Goal: Information Seeking & Learning: Learn about a topic

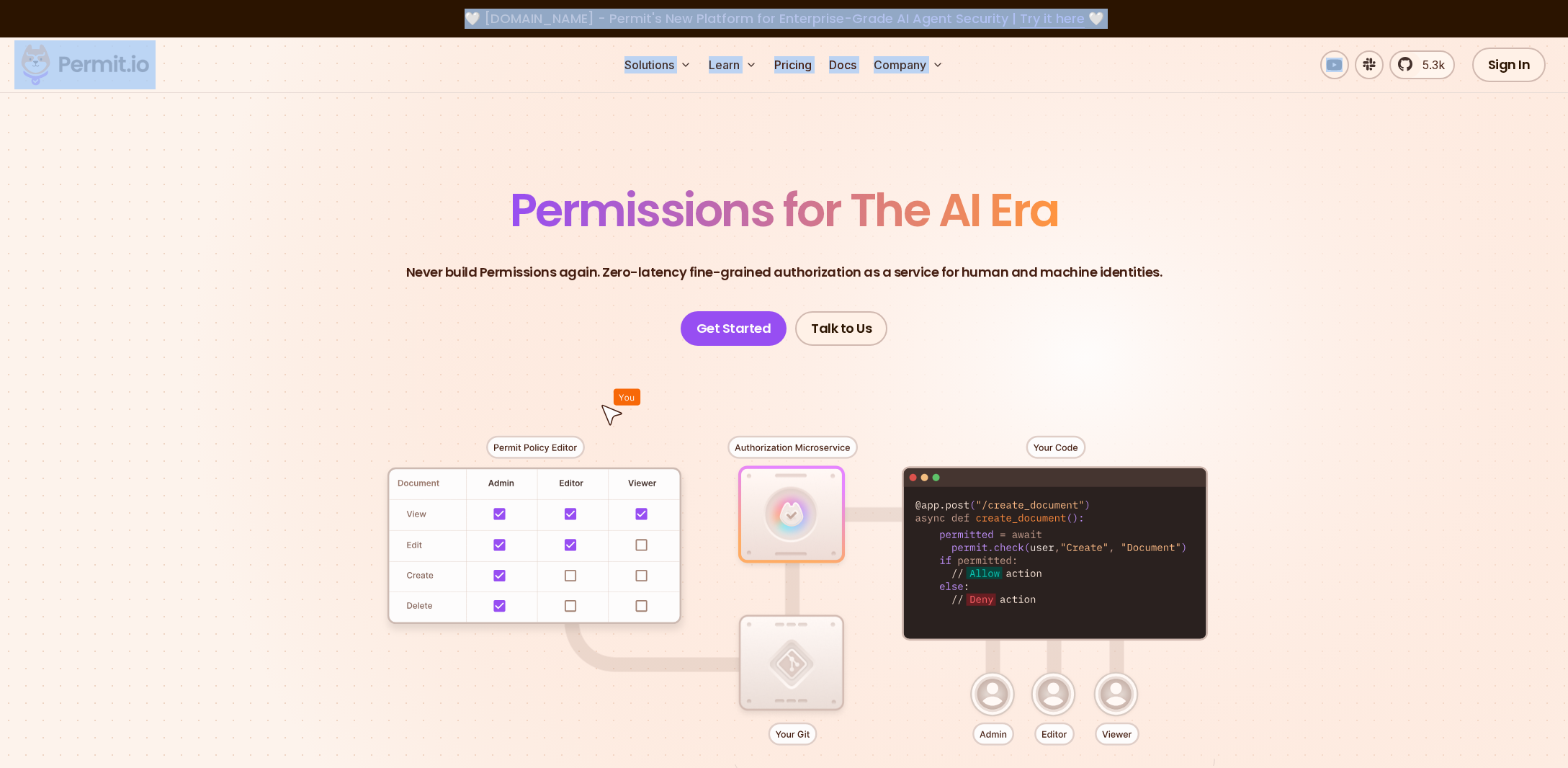
drag, startPoint x: 1224, startPoint y: 40, endPoint x: 1217, endPoint y: 82, distance: 42.6
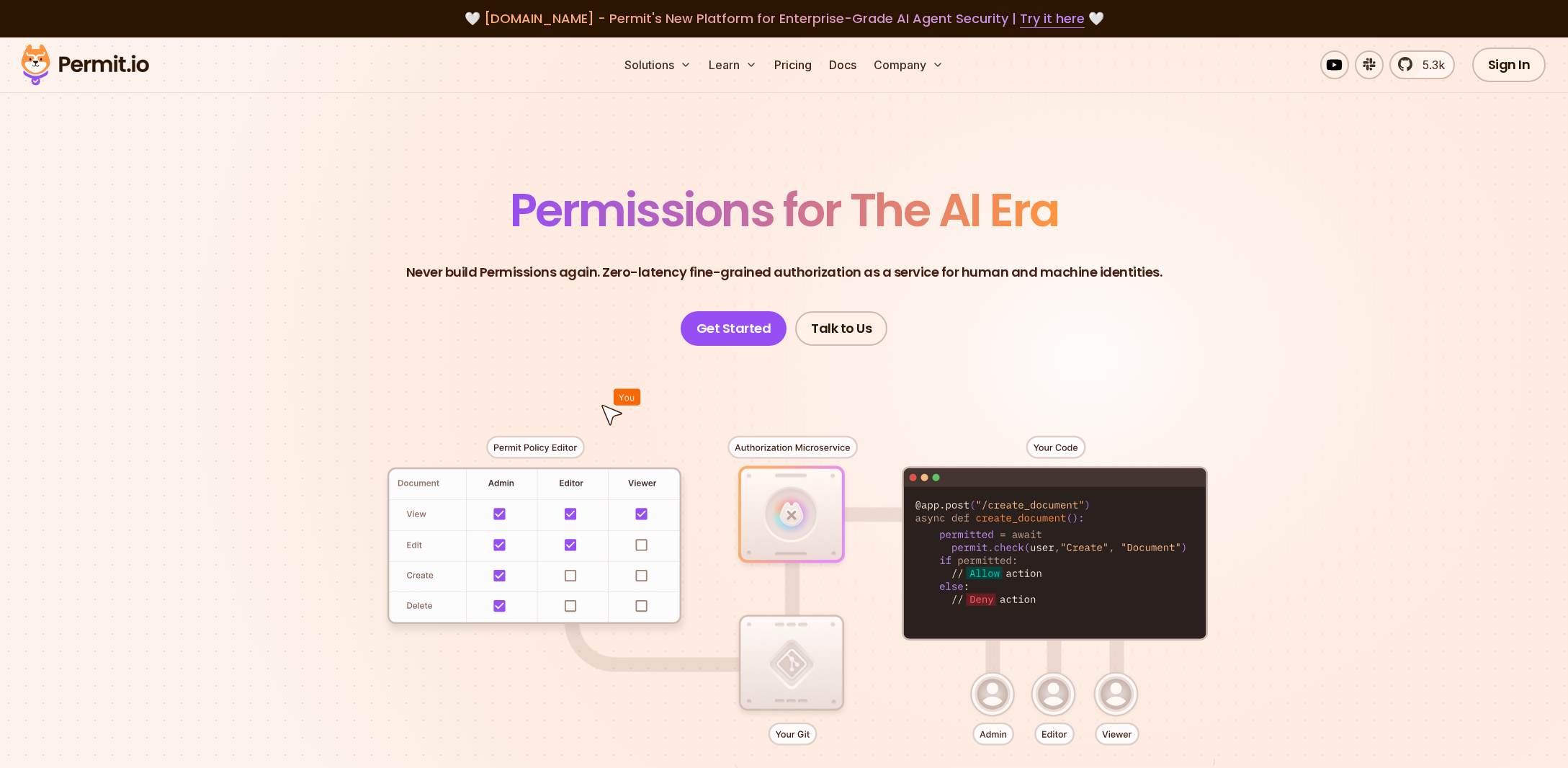
click at [1209, 118] on section "Permissions for The AI Era Never build Permissions again. Zero-latency fine-gra…" at bounding box center [784, 513] width 1568 height 951
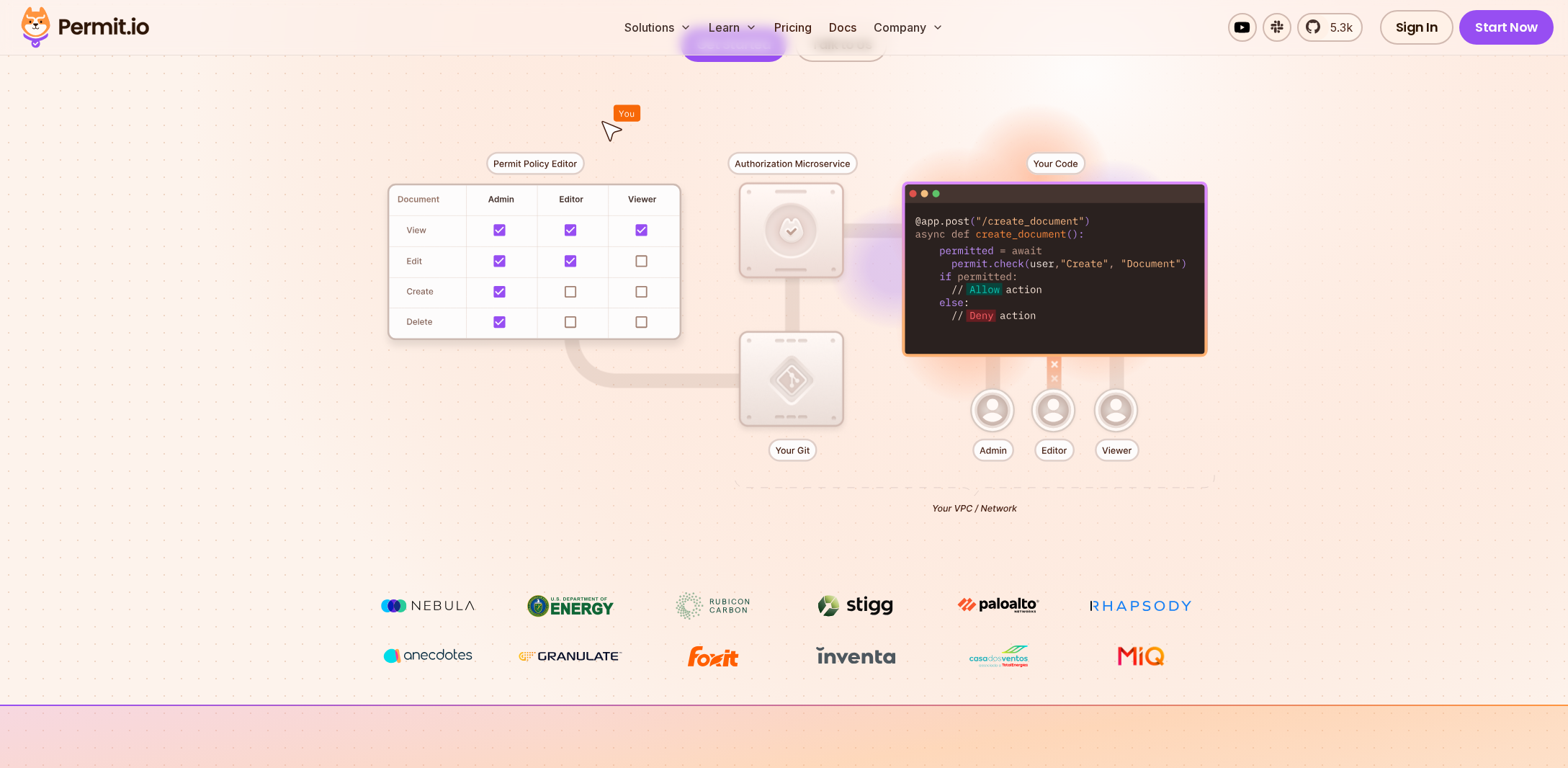
scroll to position [86, 0]
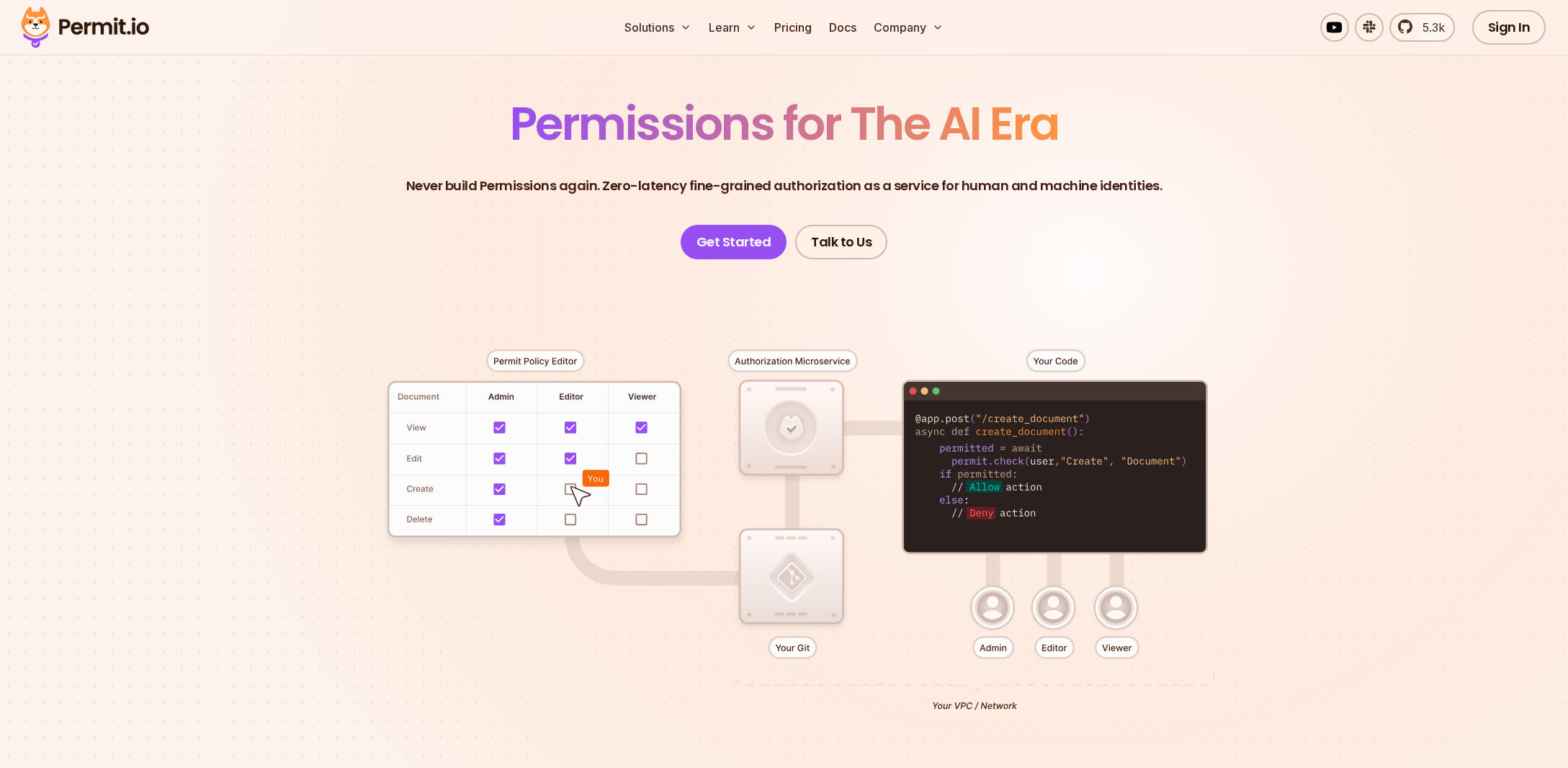
drag, startPoint x: 1066, startPoint y: 409, endPoint x: 1042, endPoint y: 455, distance: 51.9
click at [1043, 475] on div at bounding box center [784, 524] width 1008 height 530
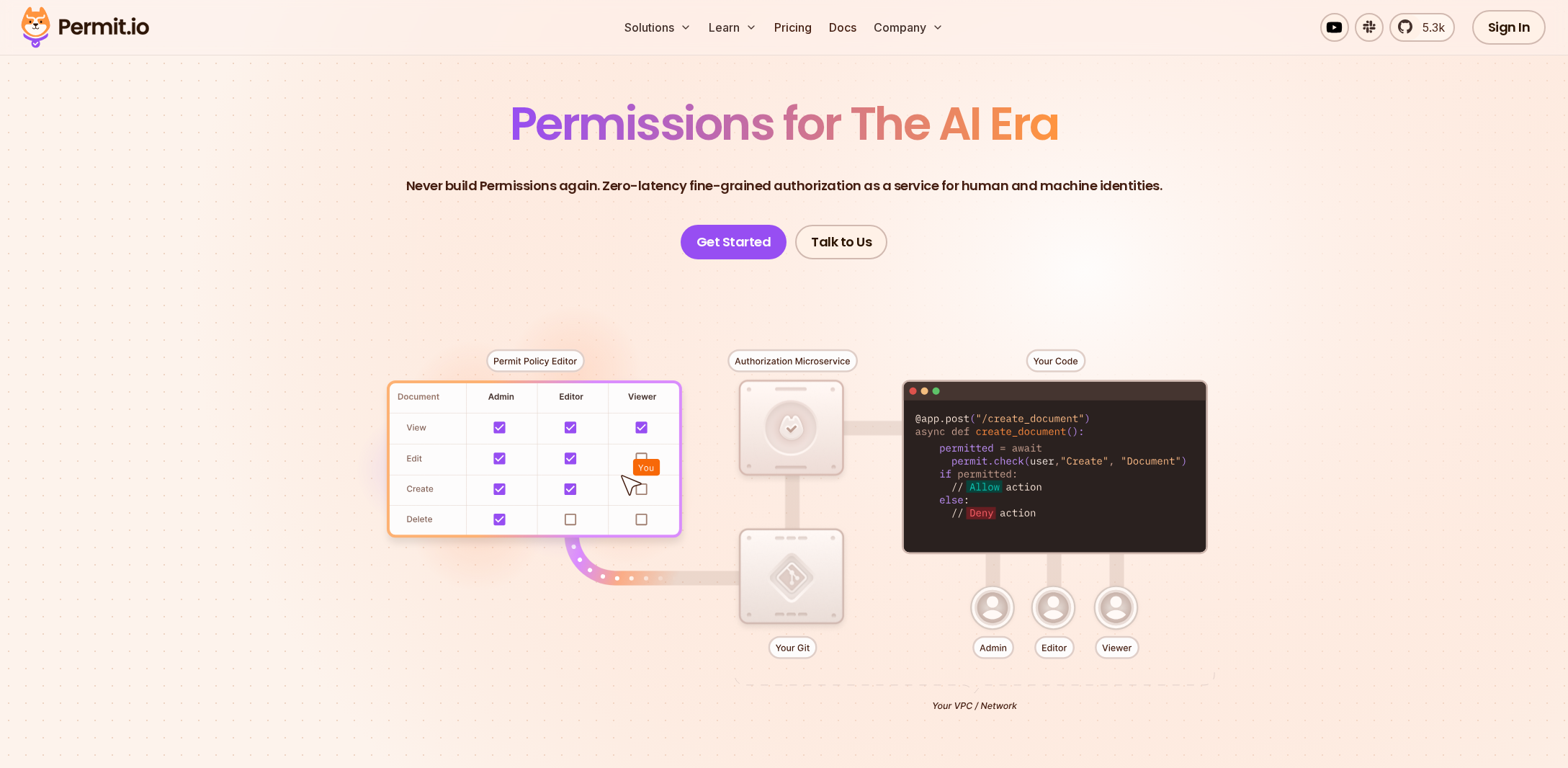
drag, startPoint x: 1048, startPoint y: 390, endPoint x: 1051, endPoint y: 419, distance: 29.2
click at [1050, 421] on div at bounding box center [784, 524] width 1008 height 530
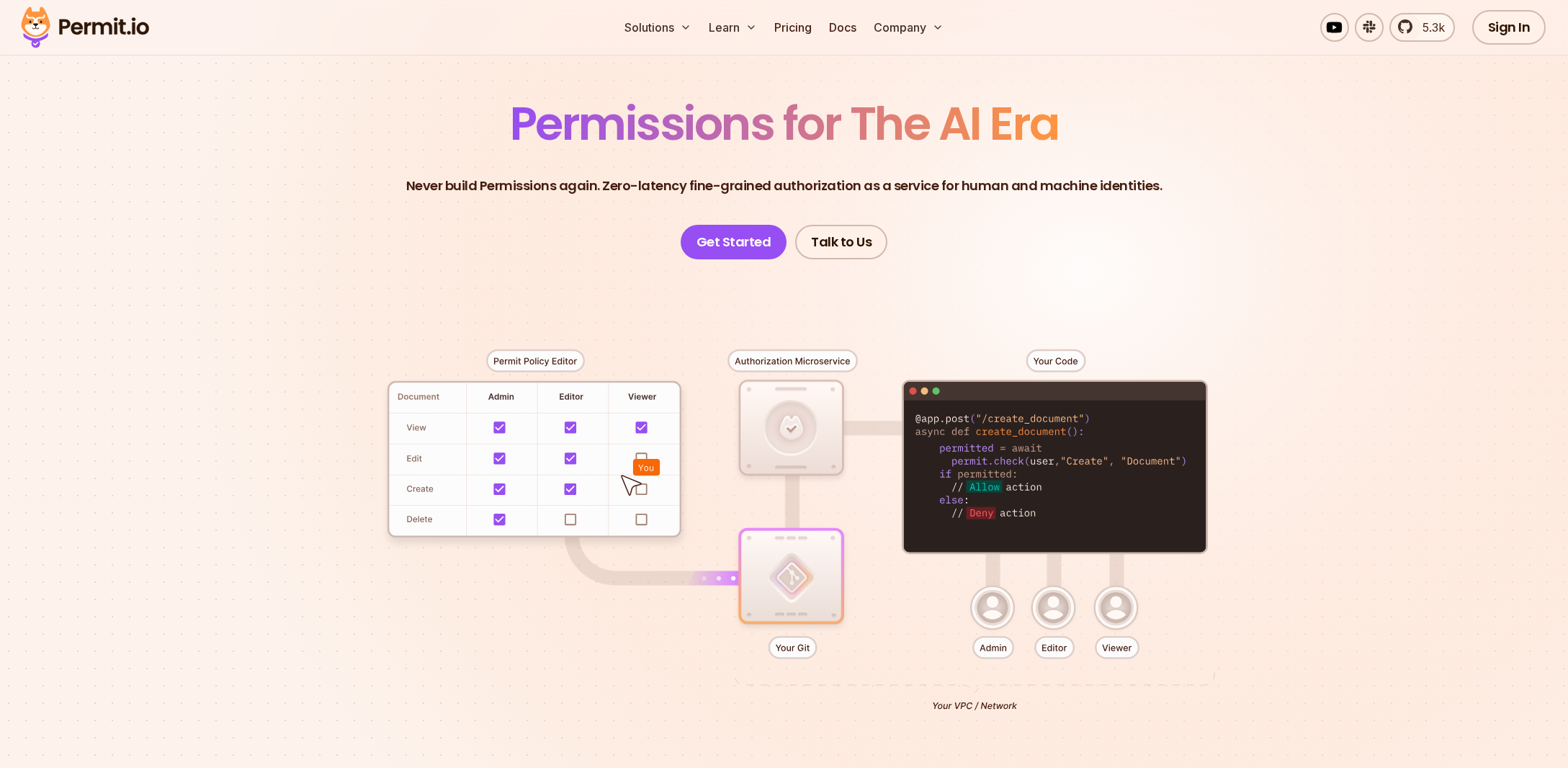
drag, startPoint x: 1048, startPoint y: 439, endPoint x: 1047, endPoint y: 450, distance: 11.0
click at [1047, 450] on div at bounding box center [784, 524] width 1008 height 530
click at [1052, 440] on div at bounding box center [784, 524] width 1008 height 530
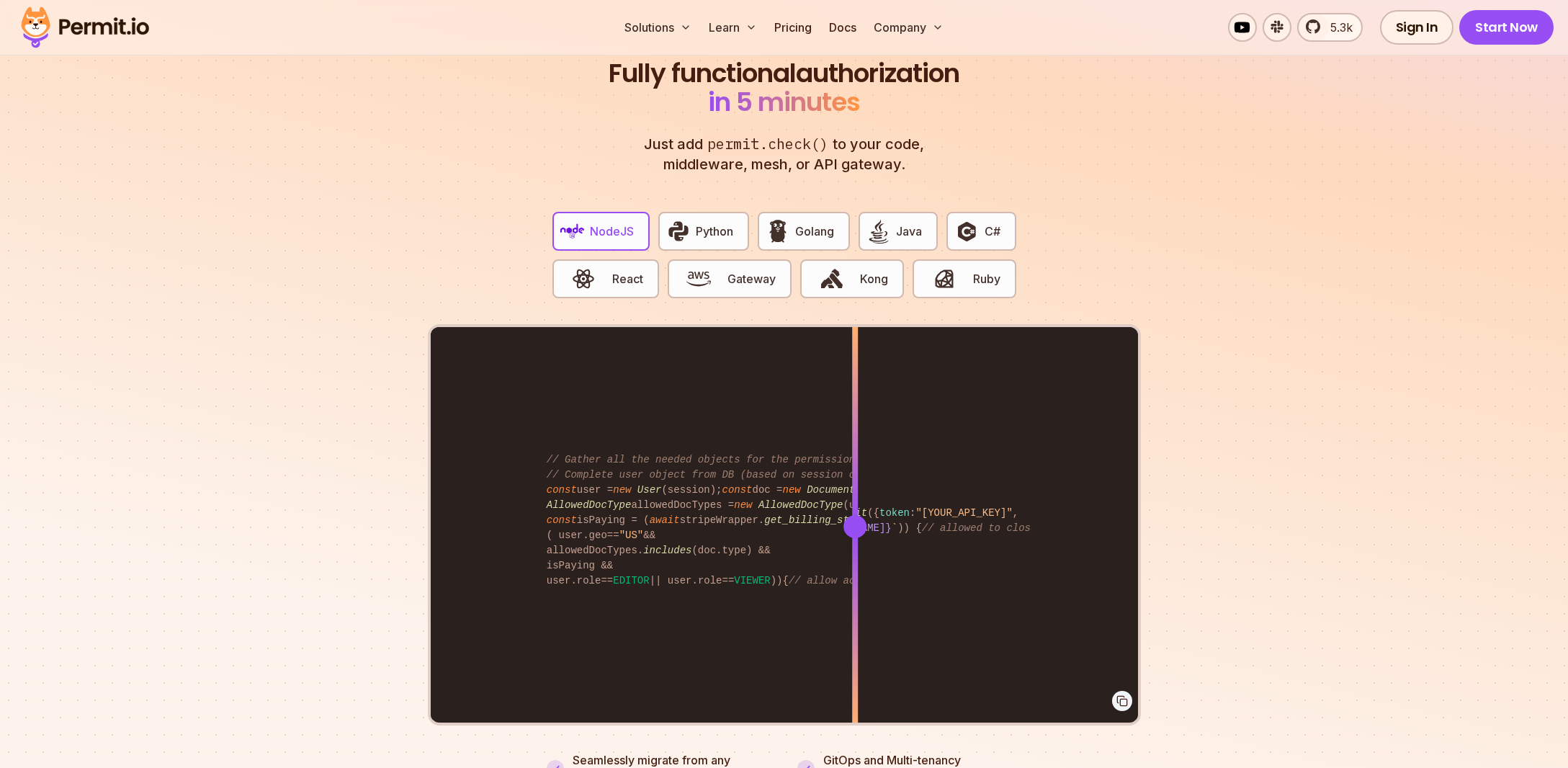
scroll to position [2679, 0]
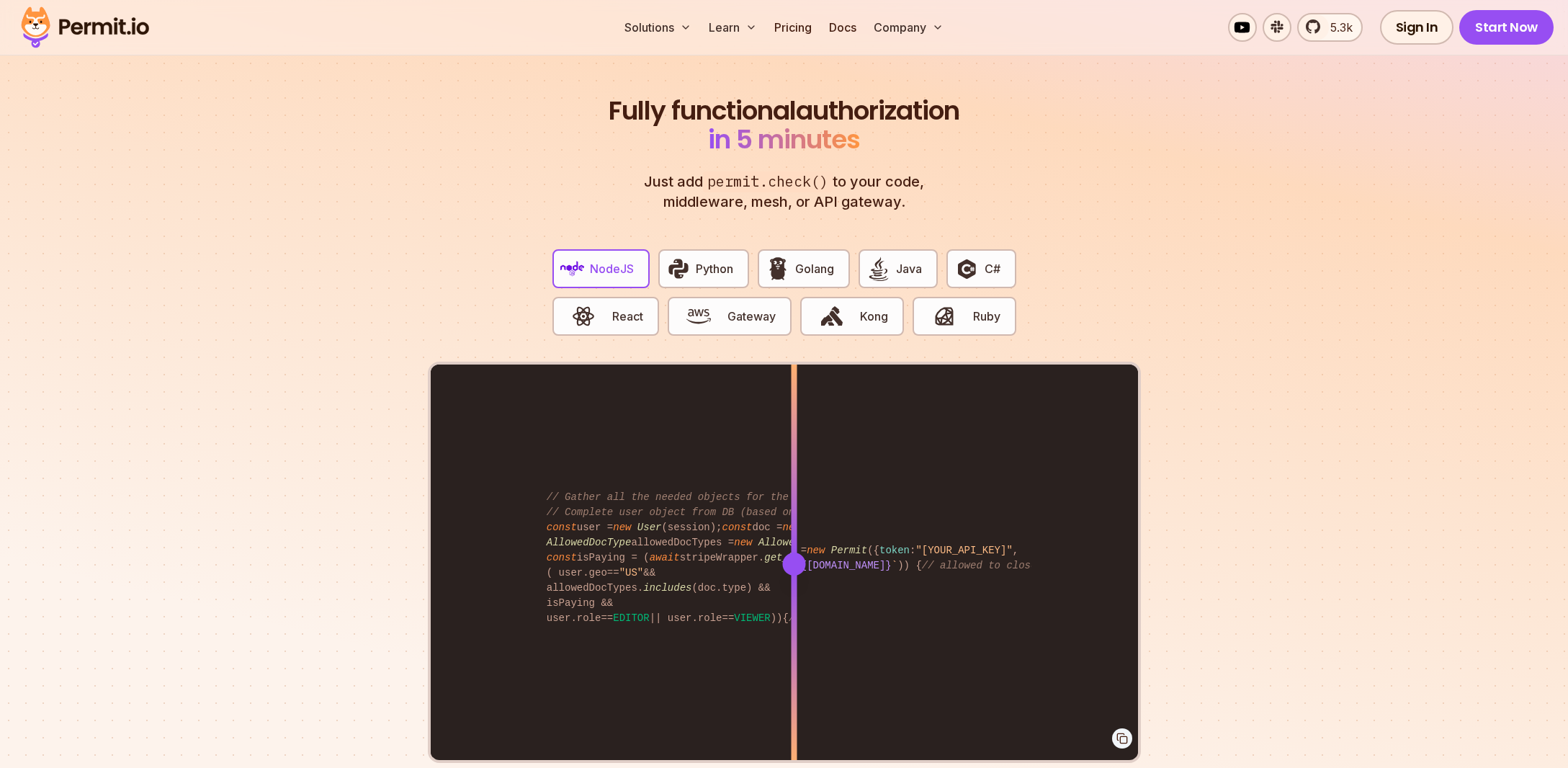
drag, startPoint x: 855, startPoint y: 542, endPoint x: 794, endPoint y: 532, distance: 61.8
click at [794, 532] on div at bounding box center [794, 563] width 6 height 398
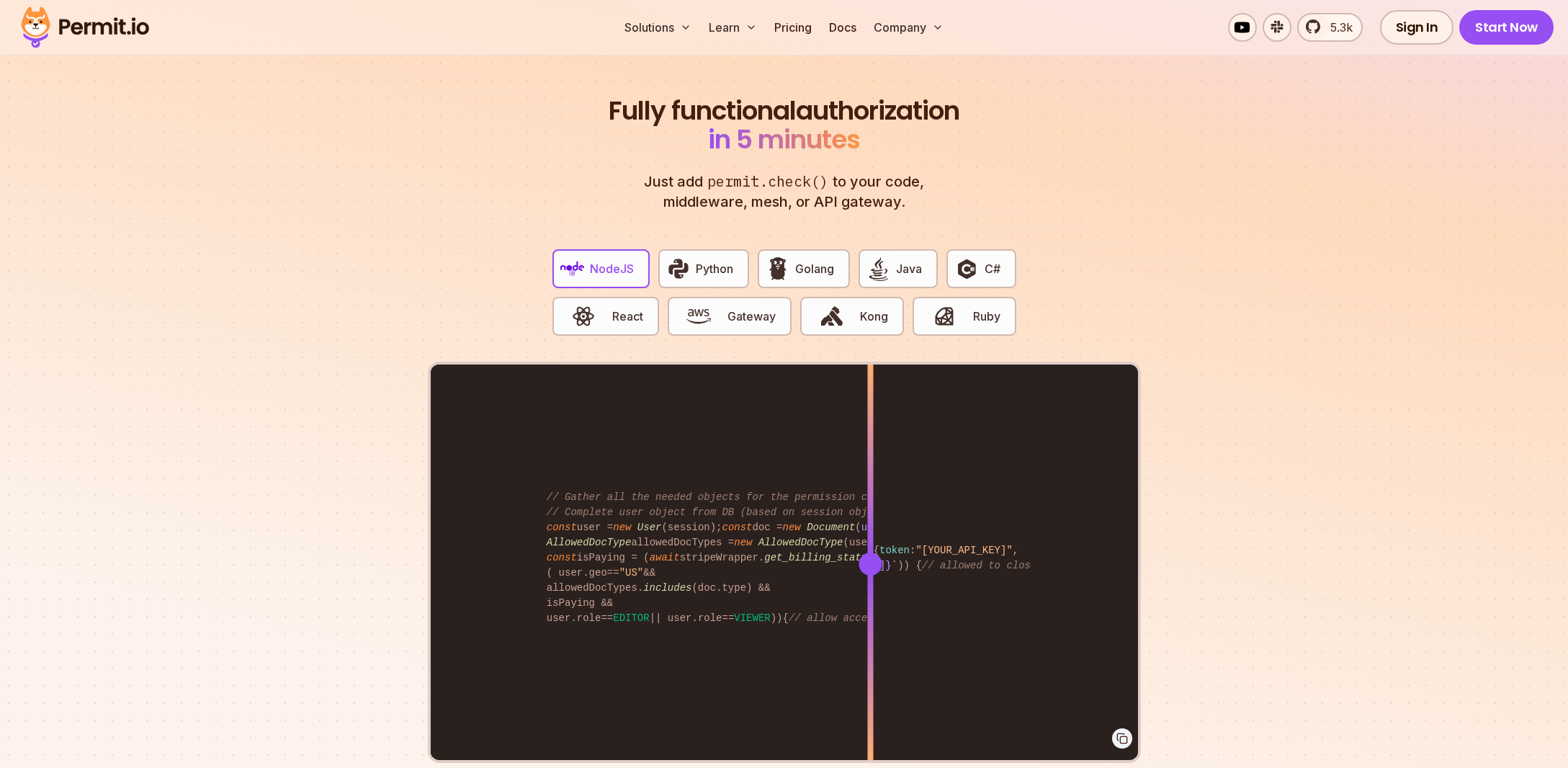
drag, startPoint x: 866, startPoint y: 422, endPoint x: 871, endPoint y: 514, distance: 92.1
click at [871, 514] on div "import { Permit } from "permitio" ; const permit = new Permit ({ token : "[YOUR…" at bounding box center [784, 563] width 708 height 398
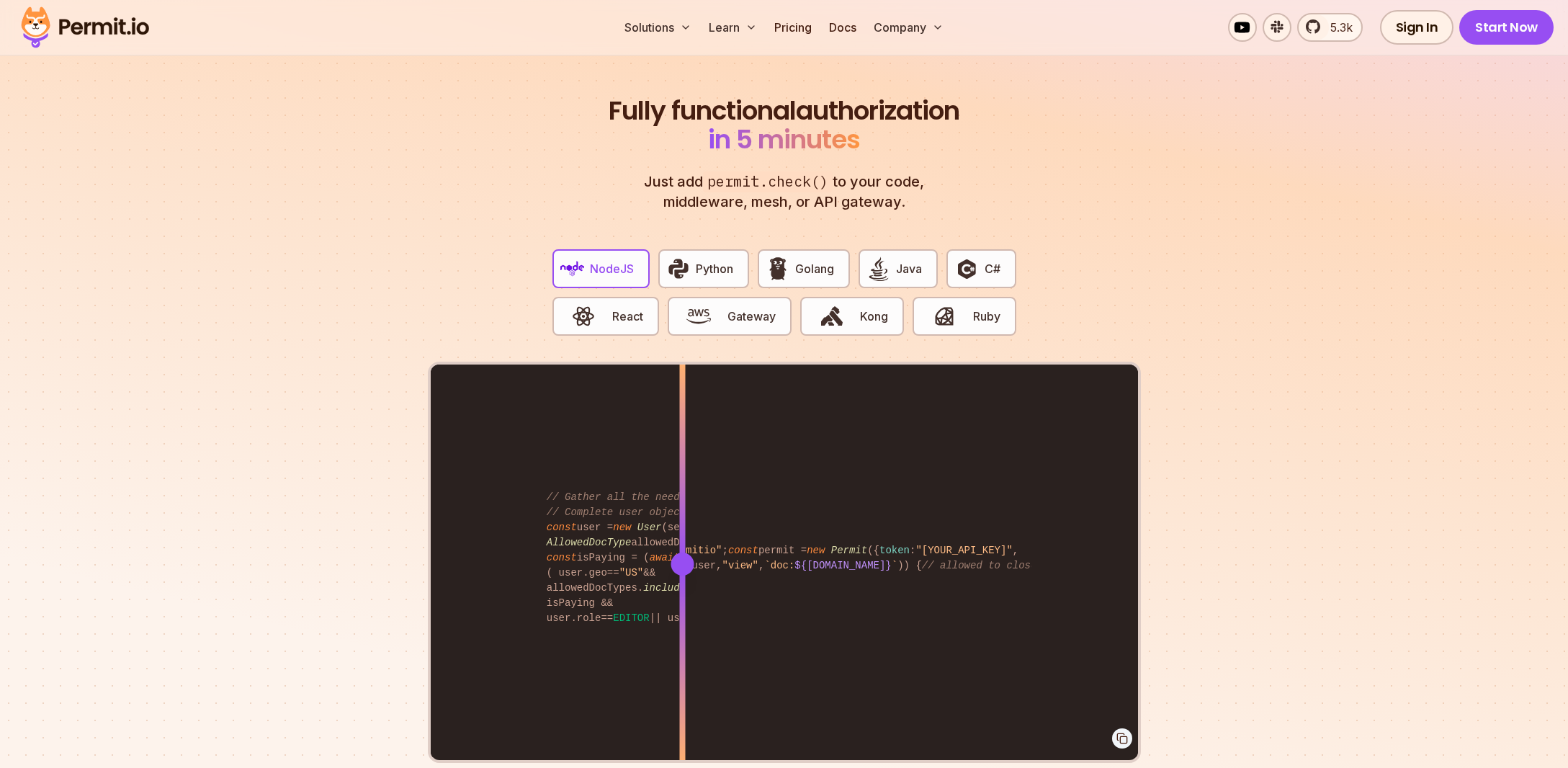
drag, startPoint x: 688, startPoint y: 523, endPoint x: 682, endPoint y: 530, distance: 9.2
click at [682, 530] on div "import { Permit } from "permitio" ; const permit = new Permit ({ token : "[YOUR…" at bounding box center [784, 563] width 708 height 398
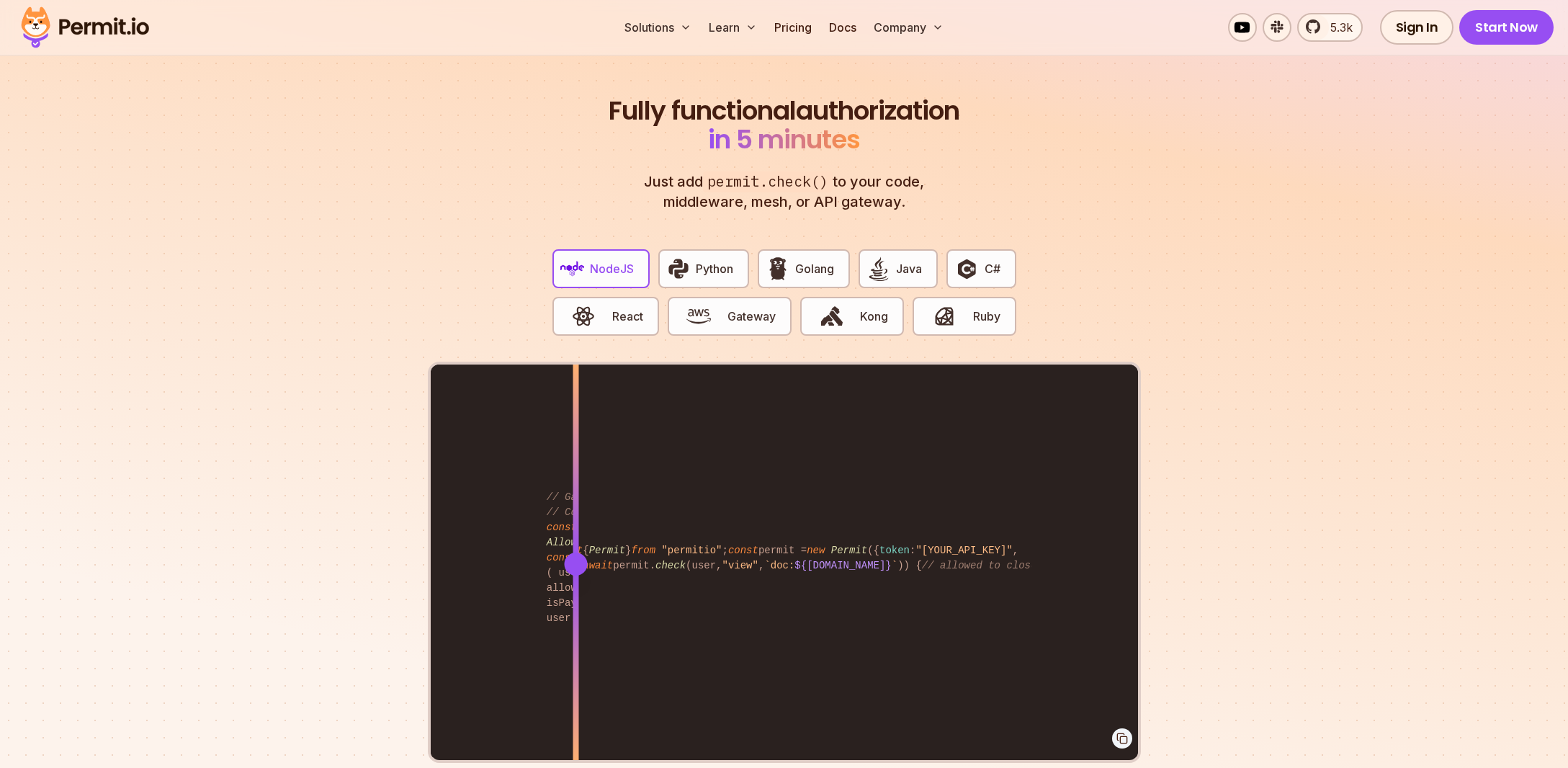
drag, startPoint x: 579, startPoint y: 430, endPoint x: 761, endPoint y: 471, distance: 186.6
click at [561, 517] on div "import { Permit } from "permitio" ; const permit = new Permit ({ token : "[YOUR…" at bounding box center [784, 563] width 708 height 398
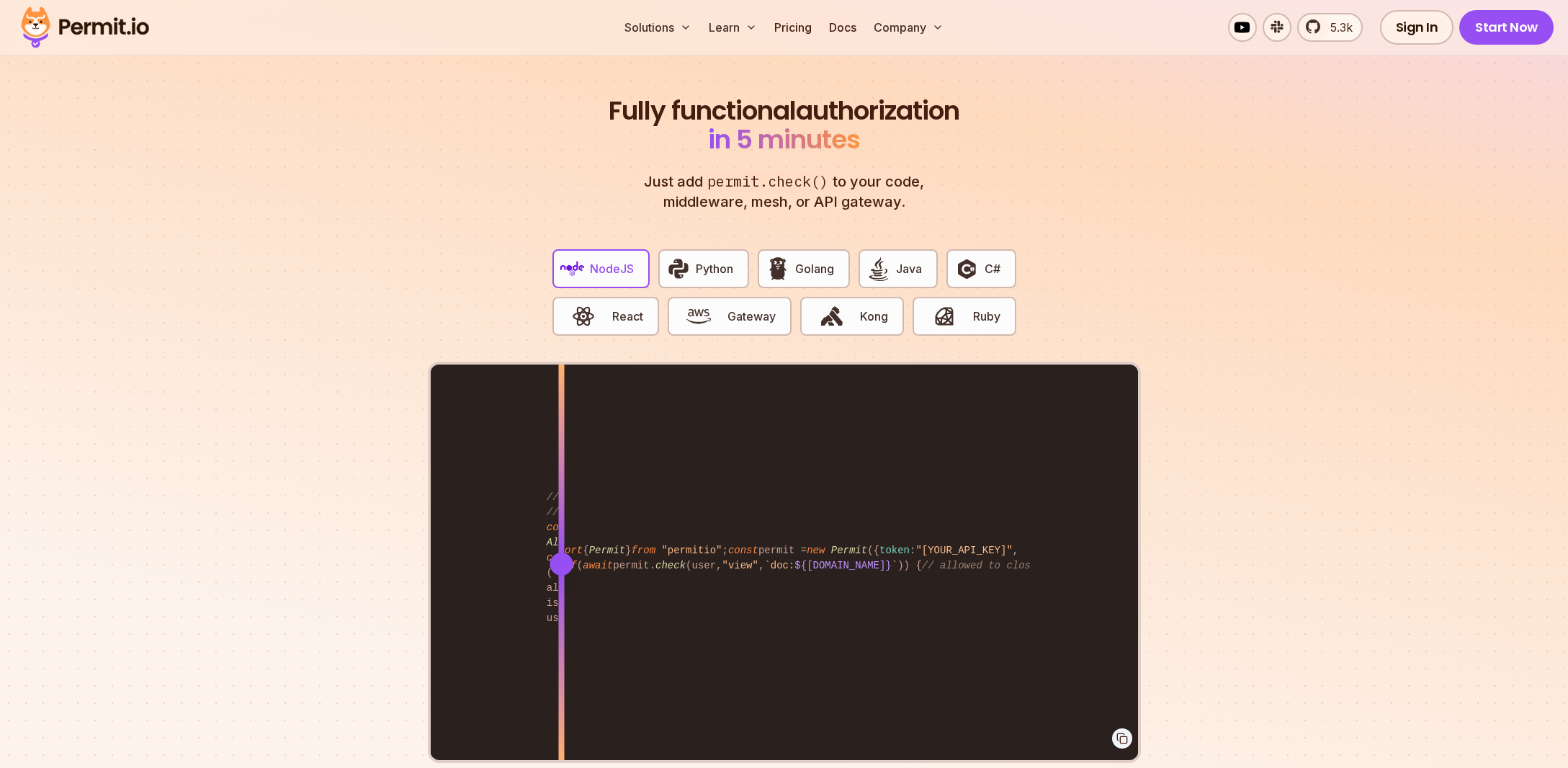
drag, startPoint x: 883, startPoint y: 483, endPoint x: 871, endPoint y: 517, distance: 36.1
click at [871, 517] on div "import { Permit } from "permitio" ; const permit = new Permit ({ token : "[YOUR…" at bounding box center [784, 563] width 708 height 398
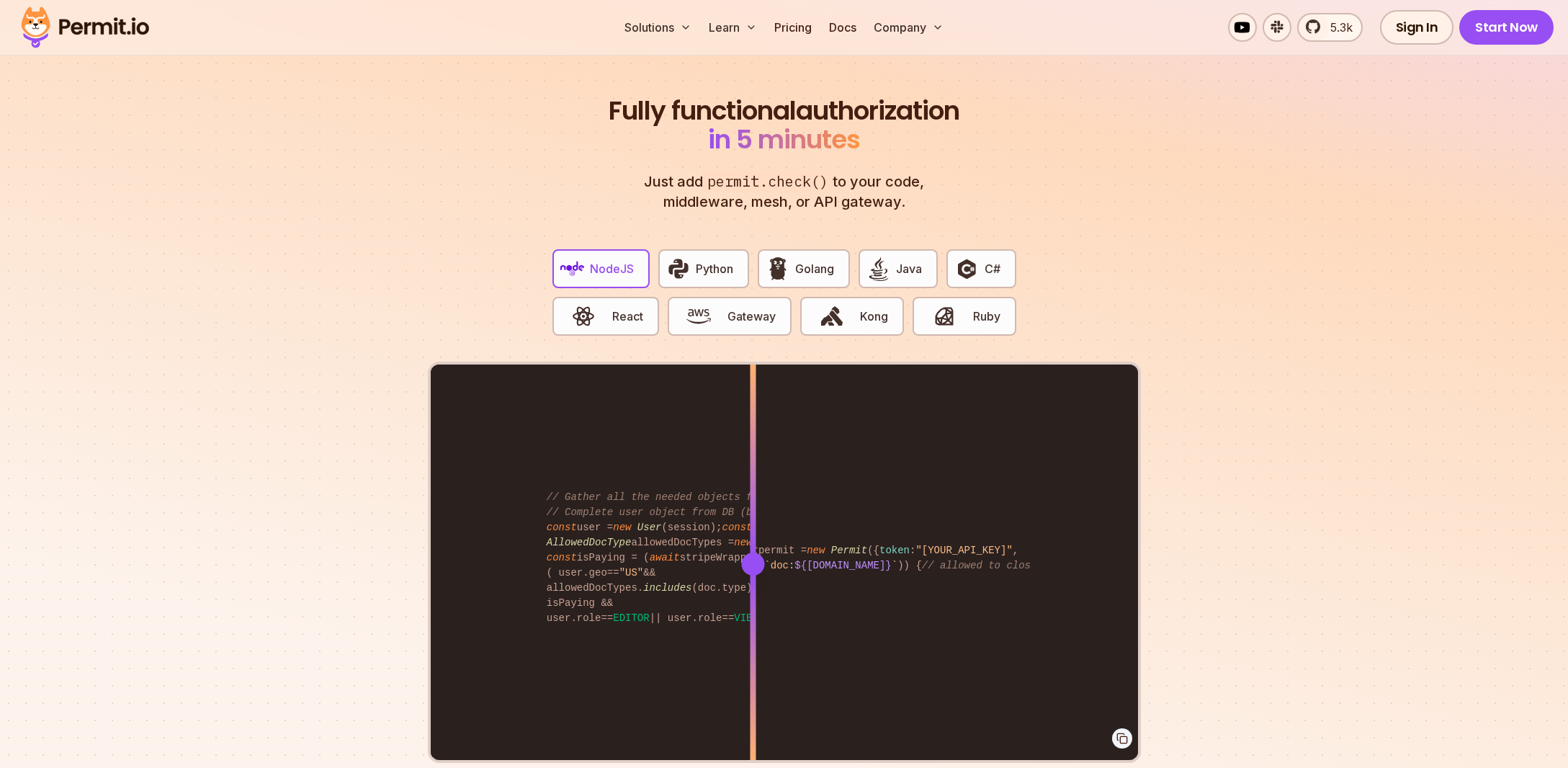
click at [753, 526] on div "import { Permit } from "permitio" ; const permit = new Permit ({ token : "[YOUR…" at bounding box center [784, 563] width 708 height 398
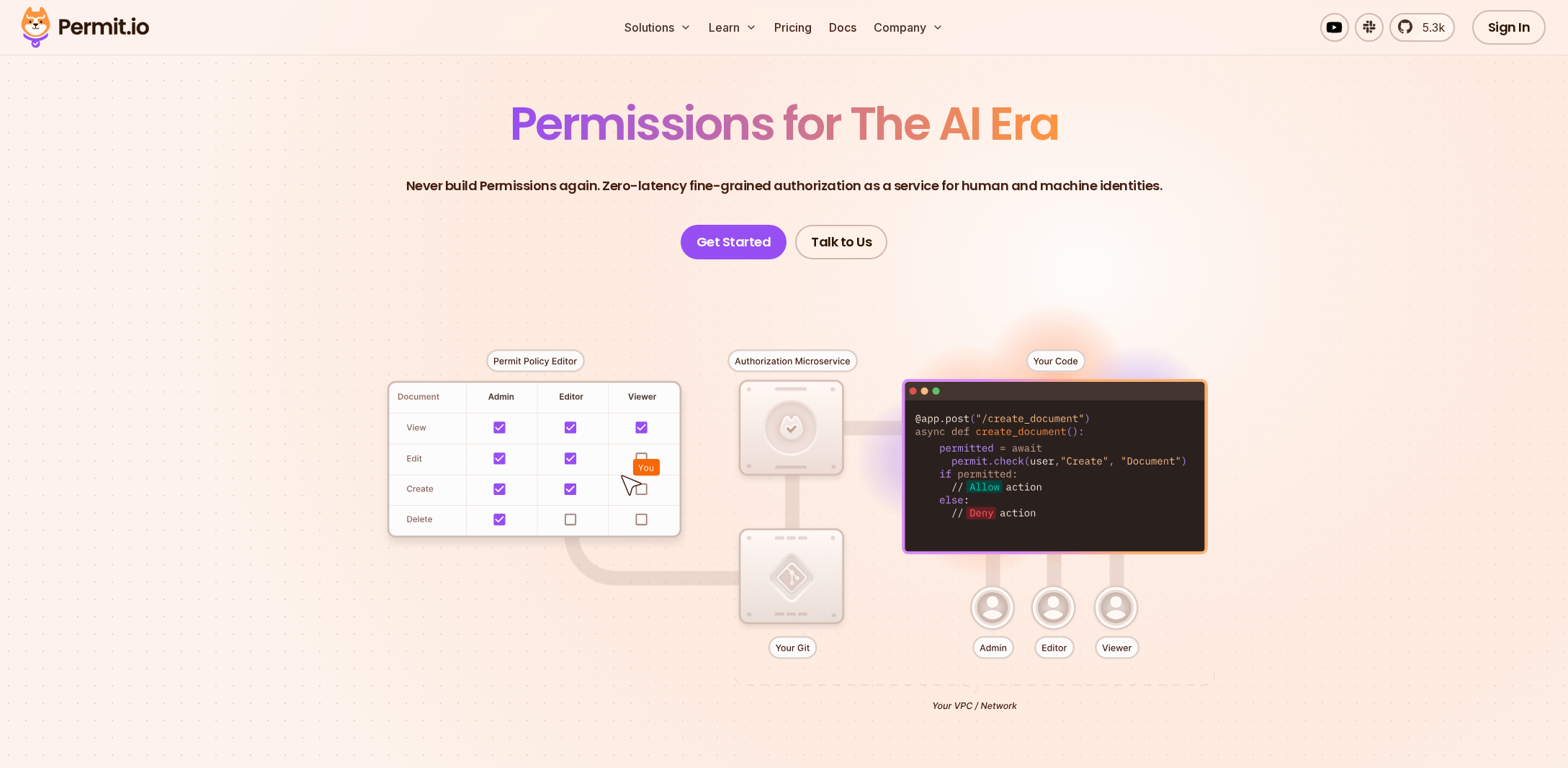
scroll to position [0, 0]
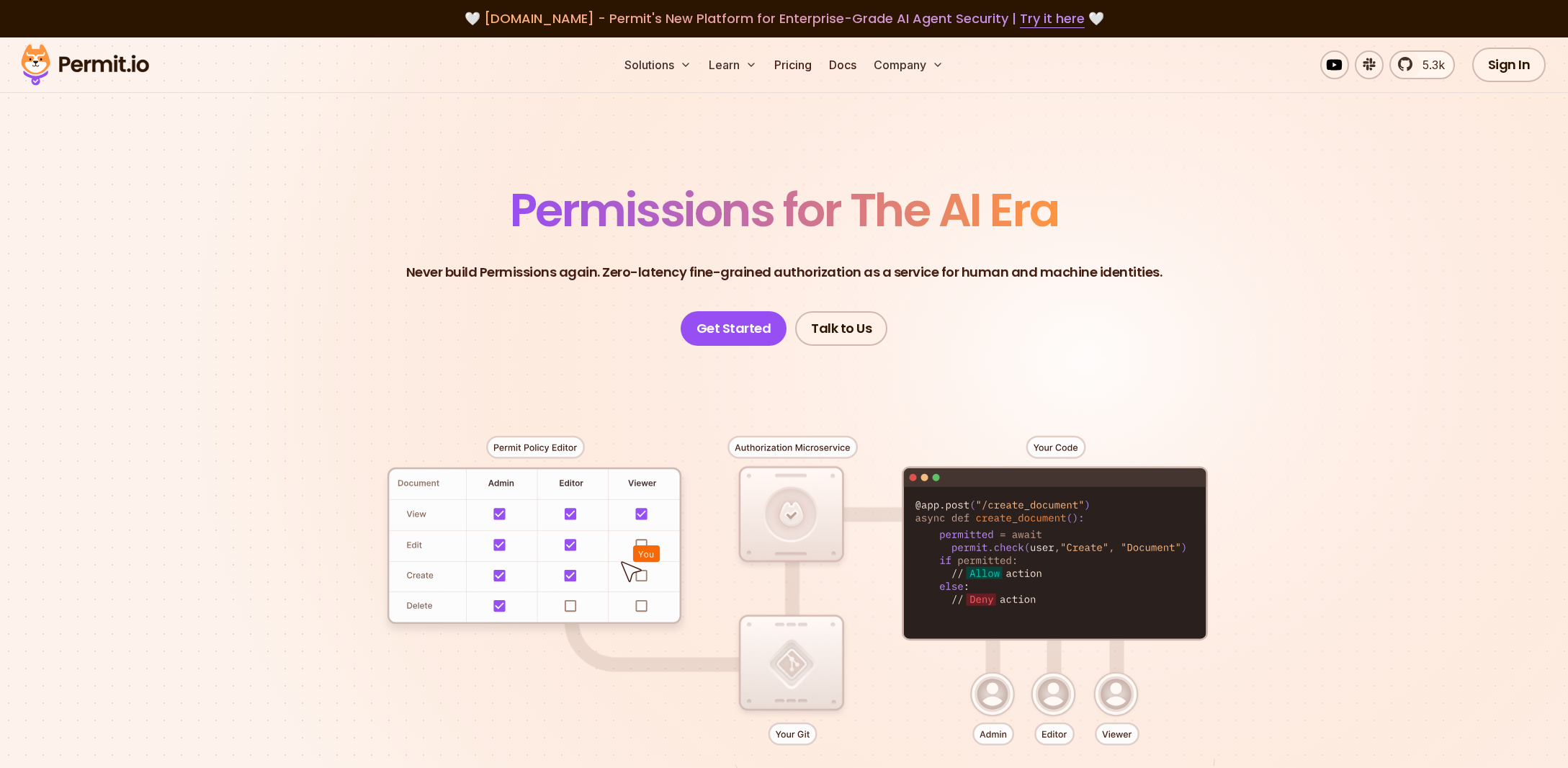
drag, startPoint x: 790, startPoint y: 509, endPoint x: 809, endPoint y: 654, distance: 146.2
click at [809, 654] on div at bounding box center [784, 611] width 1008 height 530
drag, startPoint x: 822, startPoint y: 621, endPoint x: 792, endPoint y: 662, distance: 50.8
click at [792, 662] on div at bounding box center [784, 611] width 1008 height 530
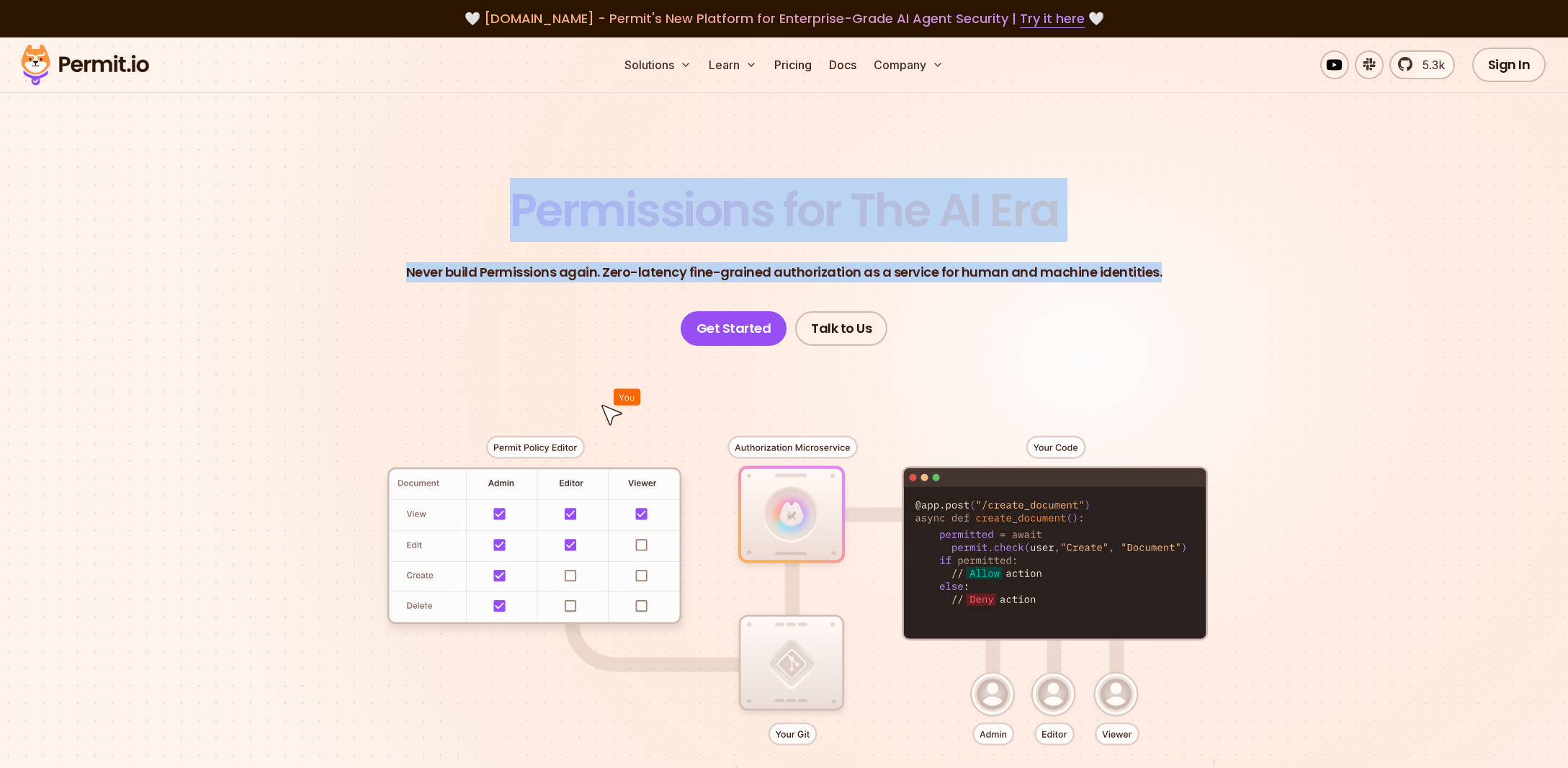
drag, startPoint x: 654, startPoint y: 229, endPoint x: 1200, endPoint y: 273, distance: 547.8
click at [1200, 273] on header "Permissions for The AI Era Never build Permissions again. Zero-latency fine-gra…" at bounding box center [784, 267] width 1008 height 158
click at [1131, 201] on header "Permissions for The AI Era Never build Permissions again. Zero-latency fine-gra…" at bounding box center [784, 267] width 1008 height 158
drag, startPoint x: 522, startPoint y: 219, endPoint x: 1147, endPoint y: 281, distance: 628.1
click at [1147, 281] on header "Permissions for The AI Era Never build Permissions again. Zero-latency fine-gra…" at bounding box center [784, 267] width 1008 height 158
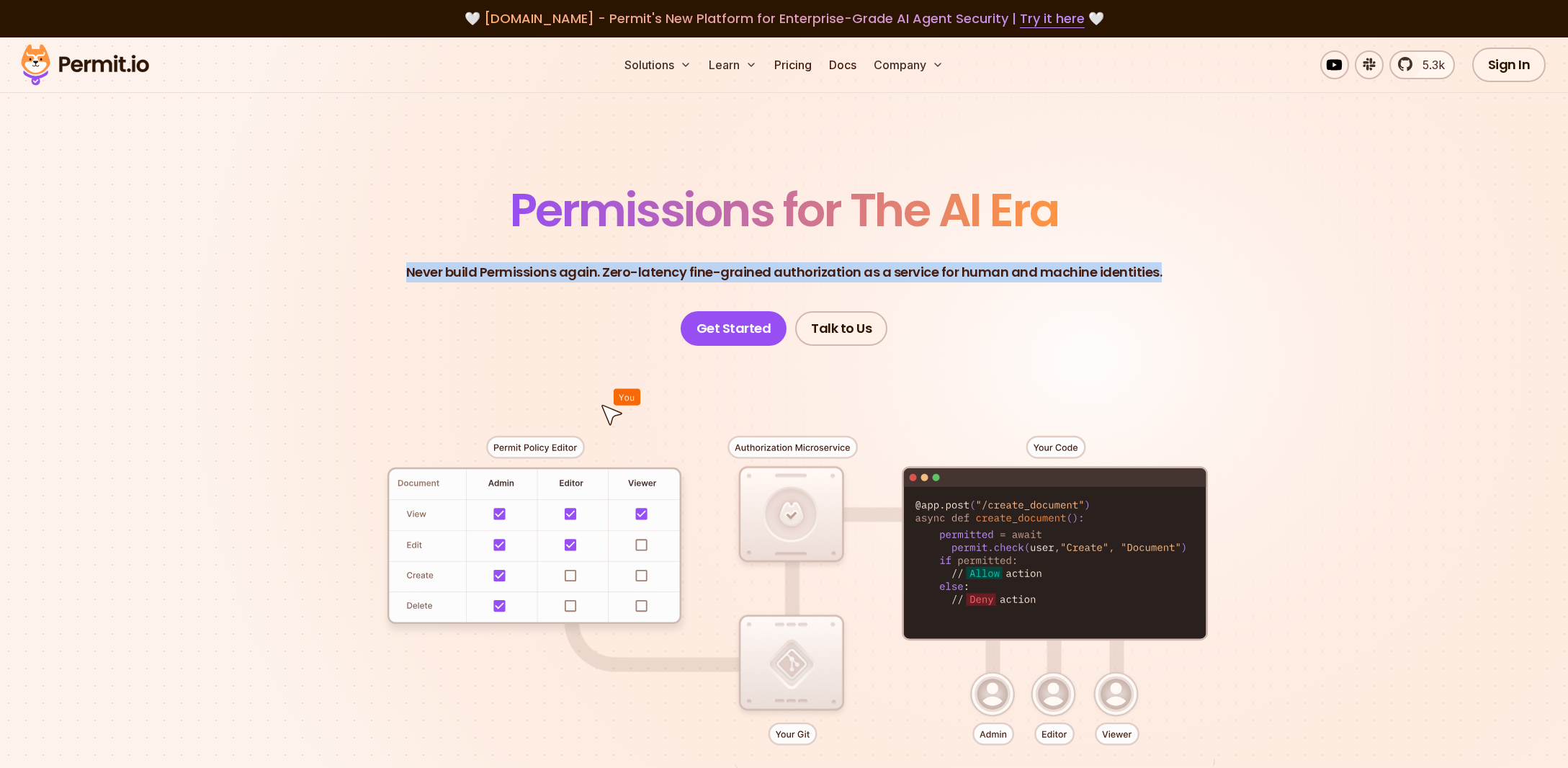
drag, startPoint x: 1088, startPoint y: 265, endPoint x: 424, endPoint y: 220, distance: 665.5
click at [424, 220] on header "Permissions for The AI Era Never build Permissions again. Zero-latency fine-gra…" at bounding box center [784, 267] width 1008 height 158
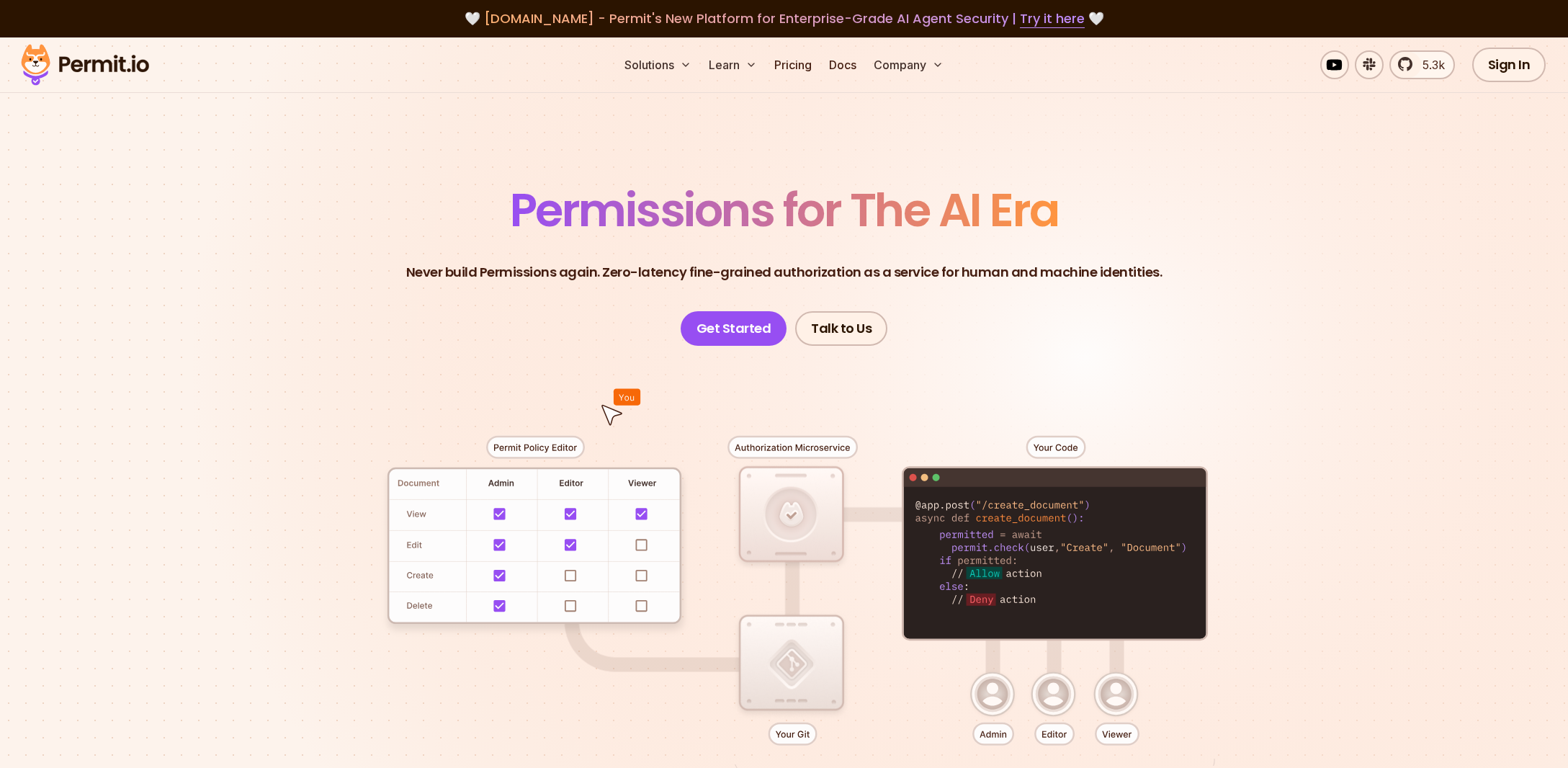
click at [522, 219] on span "Permissions for The AI Era" at bounding box center [784, 210] width 548 height 64
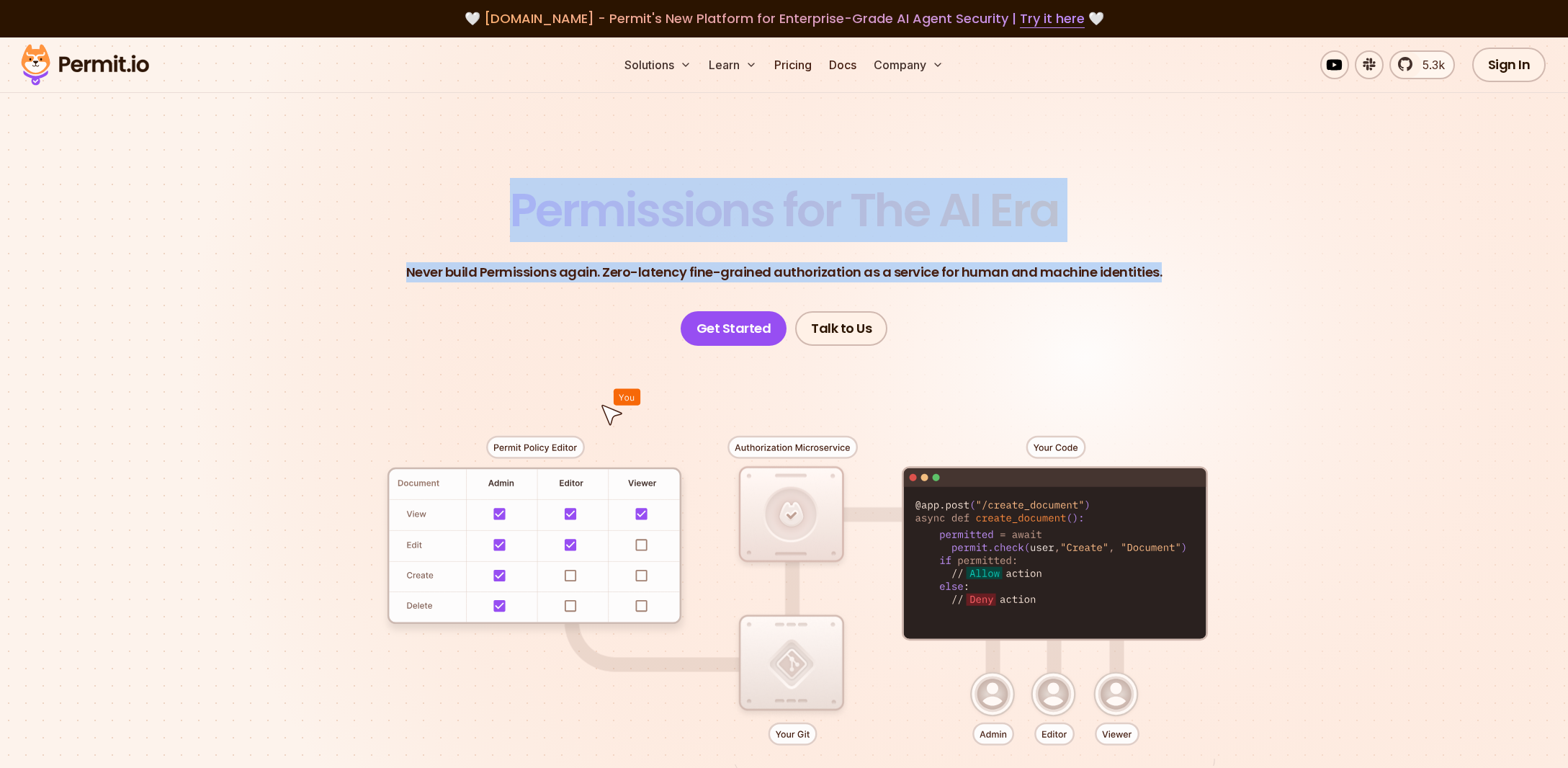
drag, startPoint x: 518, startPoint y: 223, endPoint x: 1243, endPoint y: 271, distance: 726.6
click at [1243, 271] on header "Permissions for The AI Era Never build Permissions again. Zero-latency fine-gra…" at bounding box center [784, 267] width 1008 height 158
click at [1083, 325] on header "Permissions for The AI Era Never build Permissions again. Zero-latency fine-gra…" at bounding box center [784, 267] width 1008 height 158
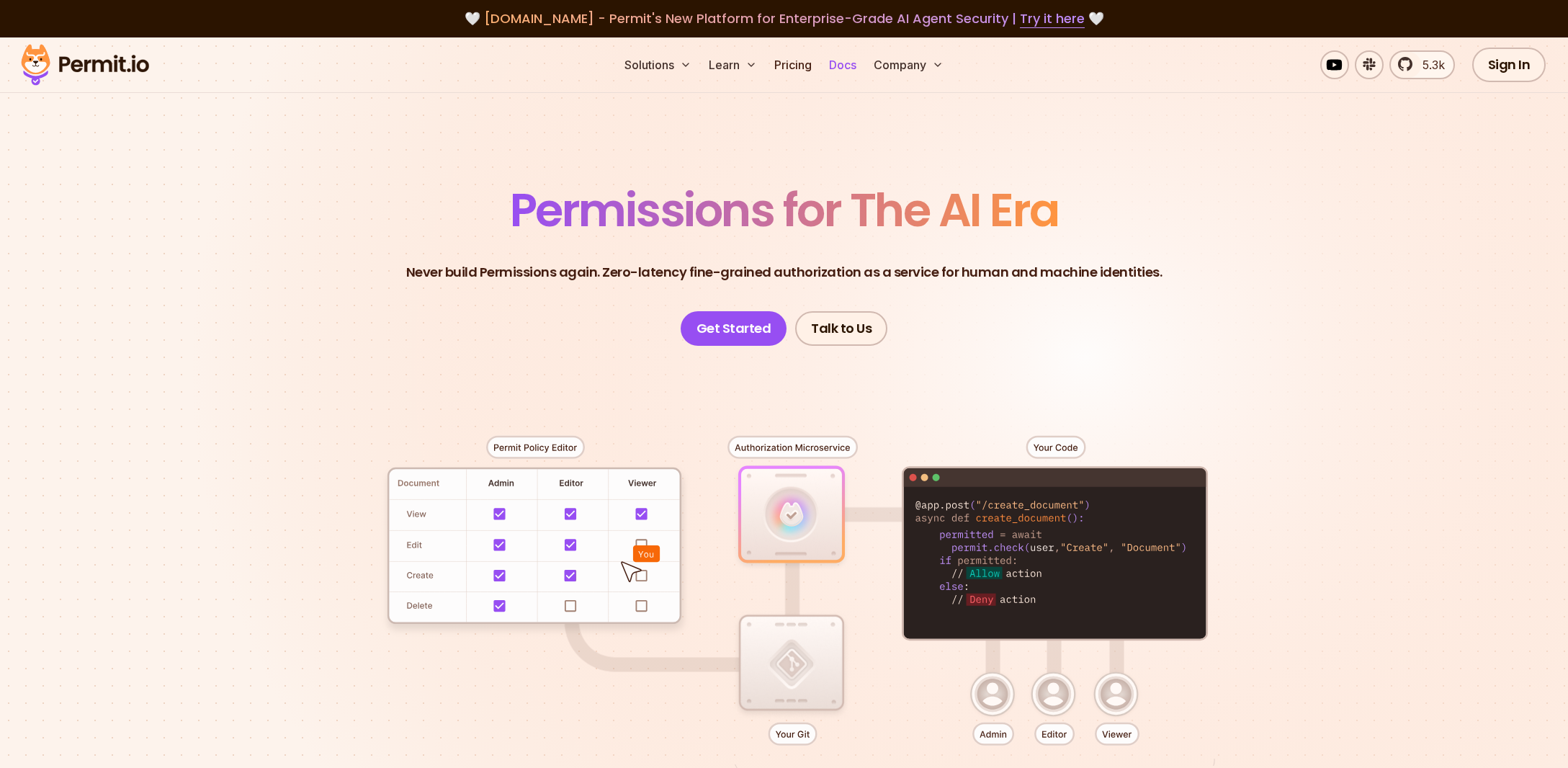
click at [845, 60] on link "Docs" at bounding box center [842, 65] width 39 height 28
